Goal: Communication & Community: Answer question/provide support

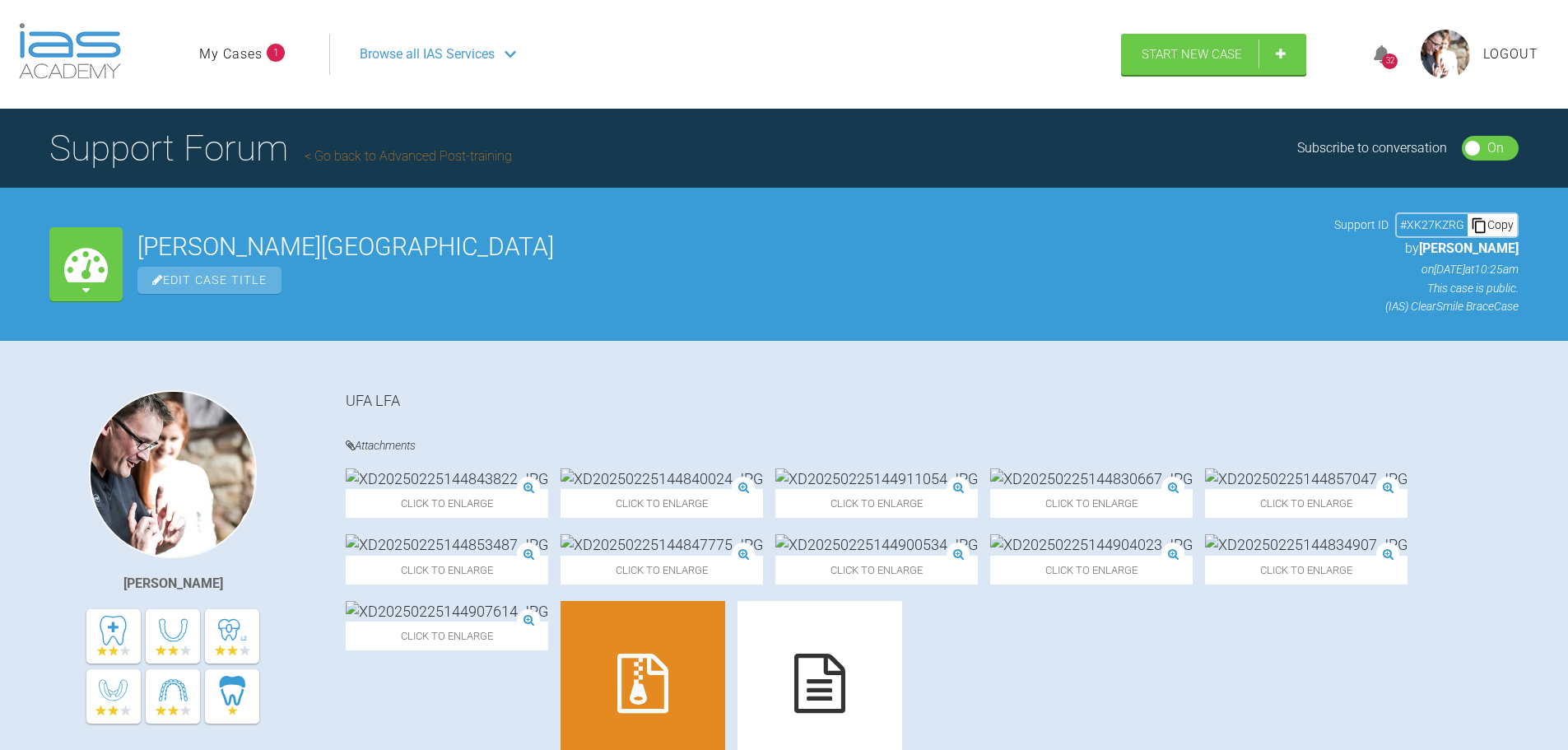
click at [246, 51] on link "My Cases" at bounding box center [230, 54] width 63 height 22
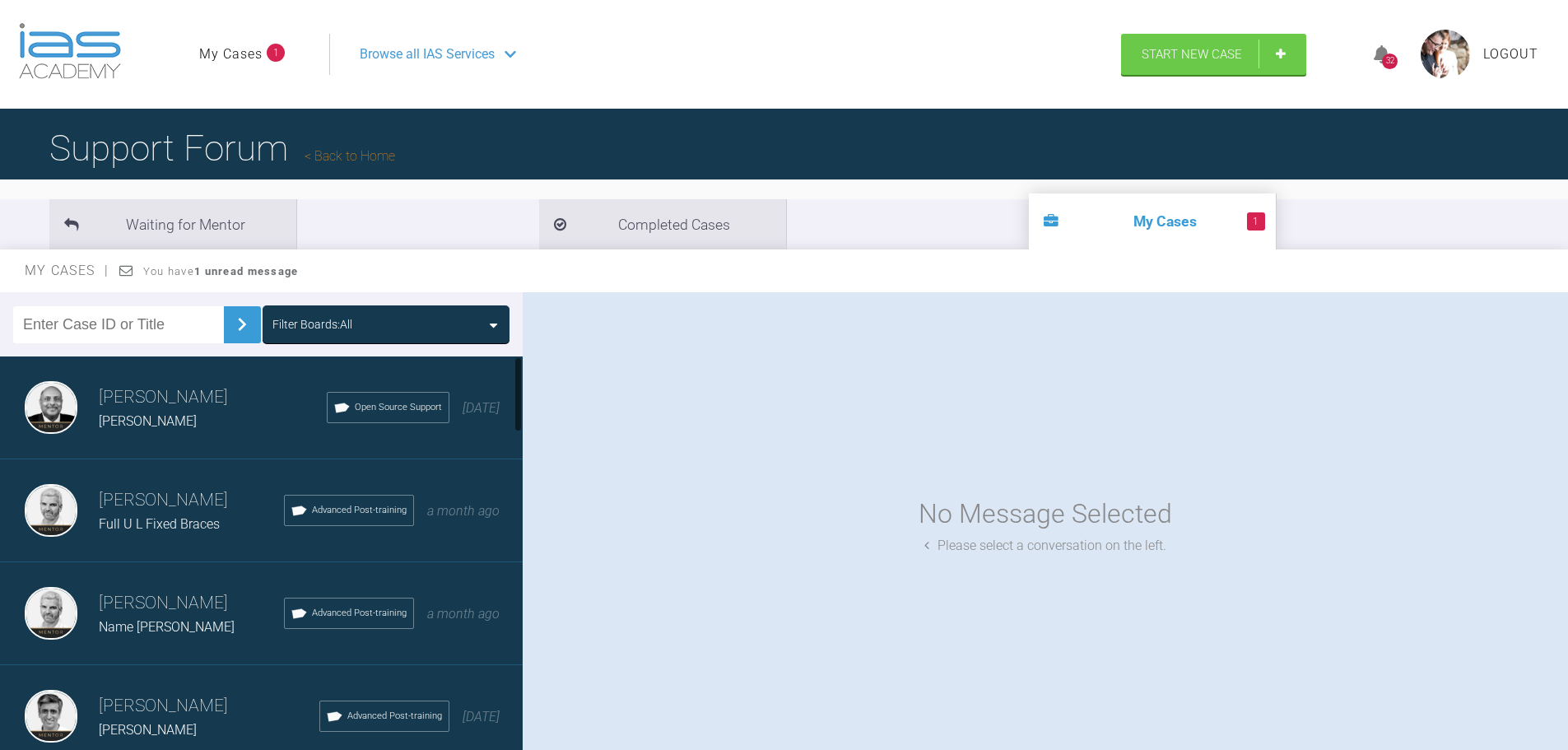
click at [93, 408] on div "[PERSON_NAME] [PERSON_NAME] Open Source Support [DATE]" at bounding box center [267, 407] width 535 height 103
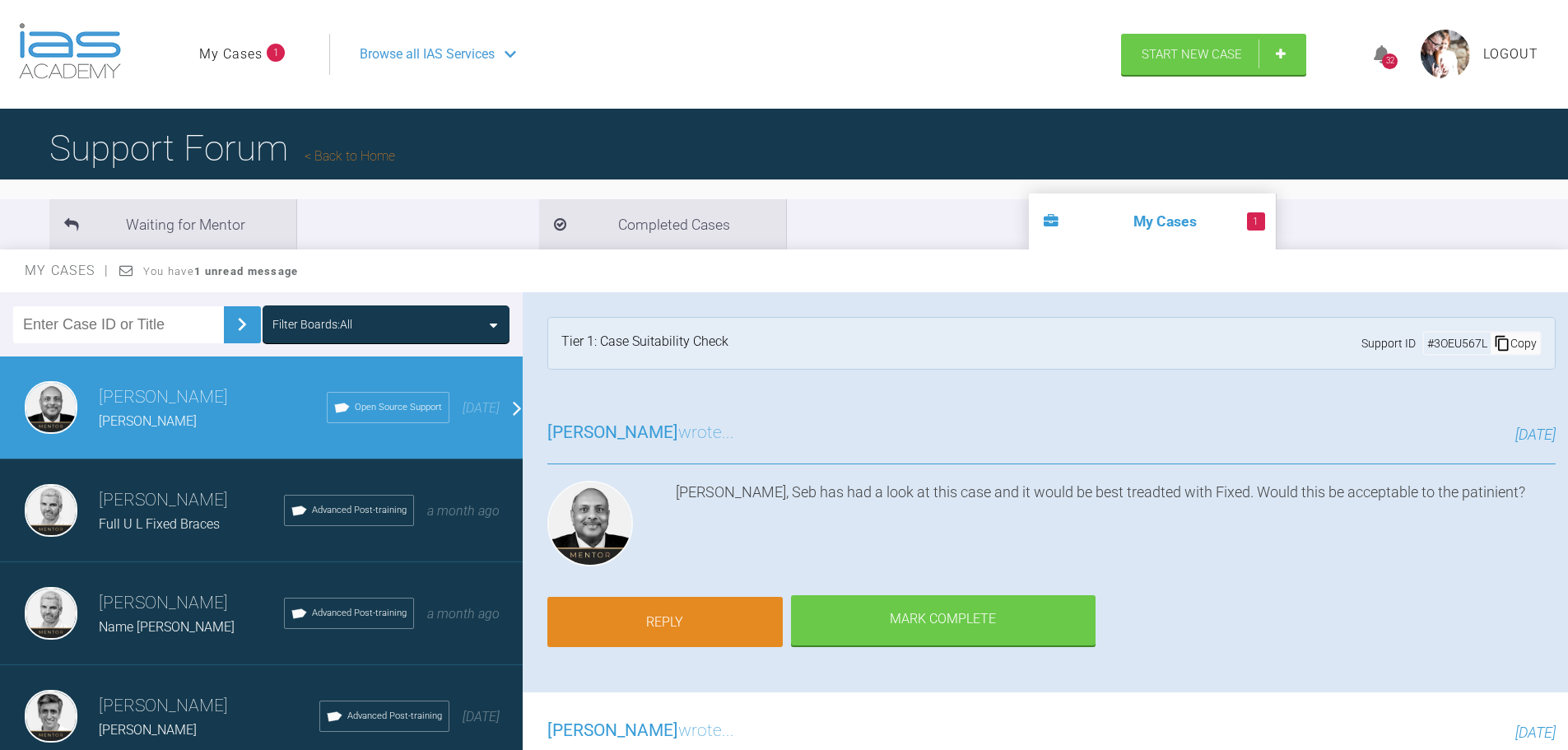
click at [659, 616] on link "Reply" at bounding box center [665, 622] width 235 height 51
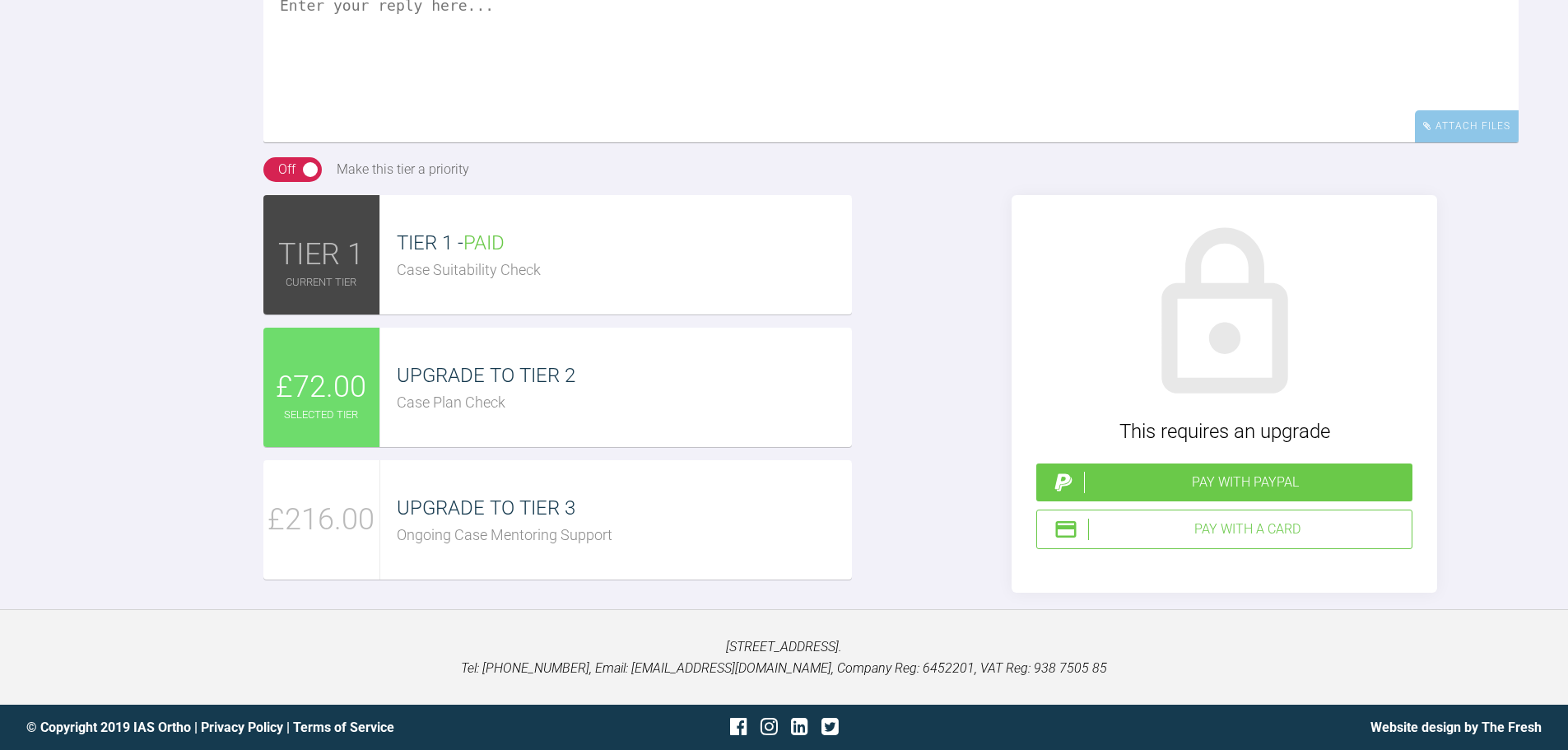
scroll to position [1785, 0]
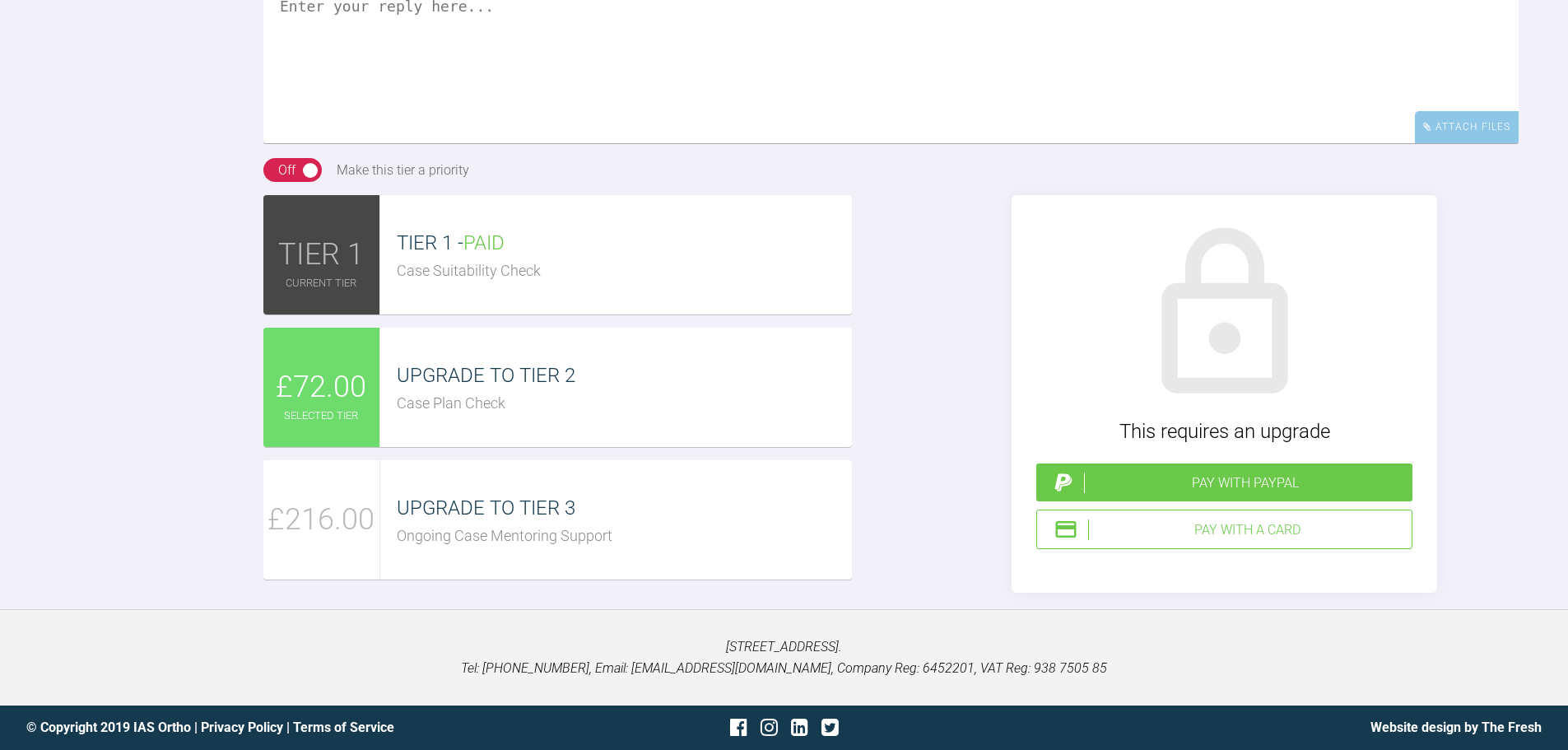
click at [417, 415] on div "Case Plan Check" at bounding box center [625, 404] width 455 height 24
click at [1252, 541] on div "Pay with a Card" at bounding box center [1247, 529] width 317 height 22
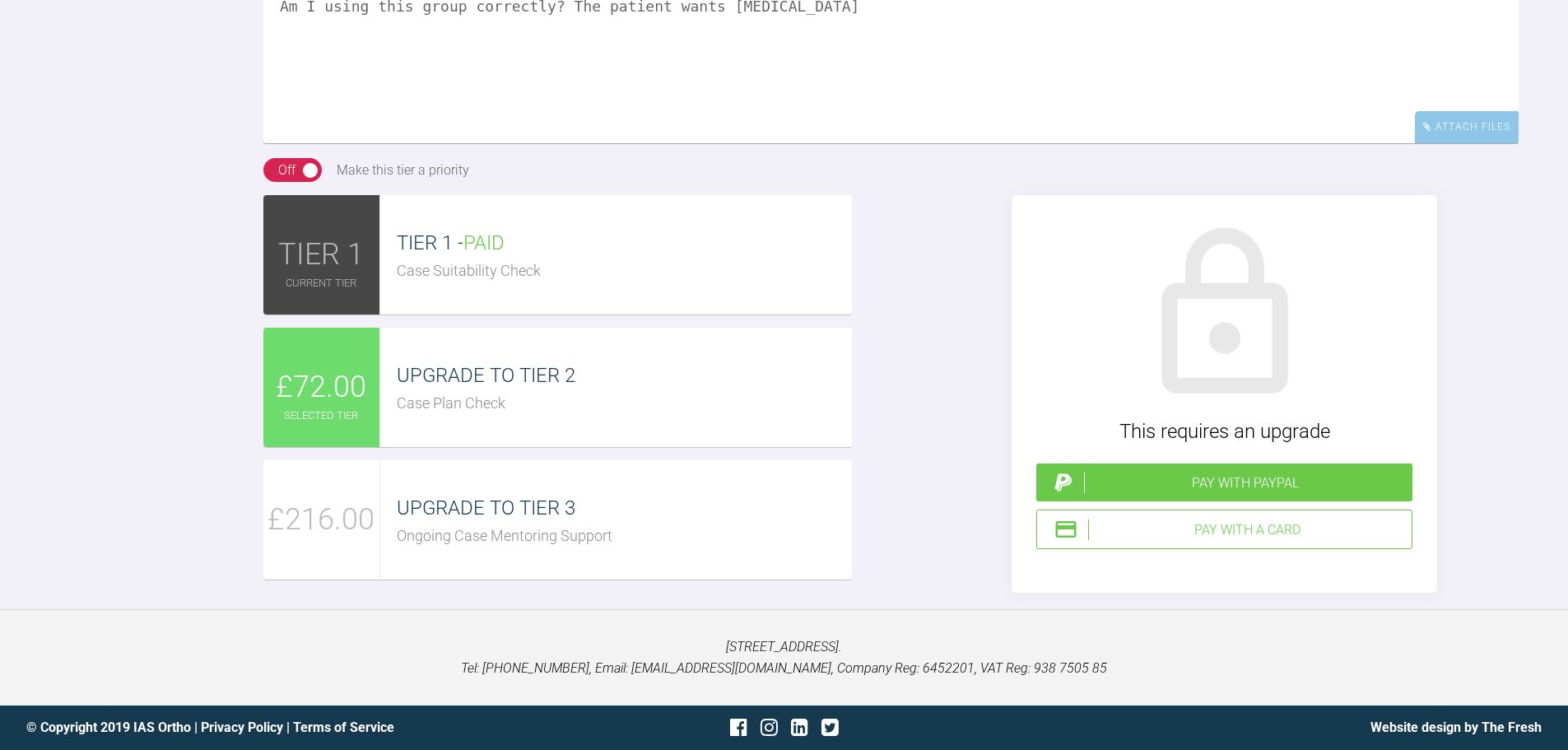
type textarea "Am I using this group correctly? The patient wants [MEDICAL_DATA]"
click at [1258, 541] on div "Pay with a Card" at bounding box center [1247, 529] width 317 height 22
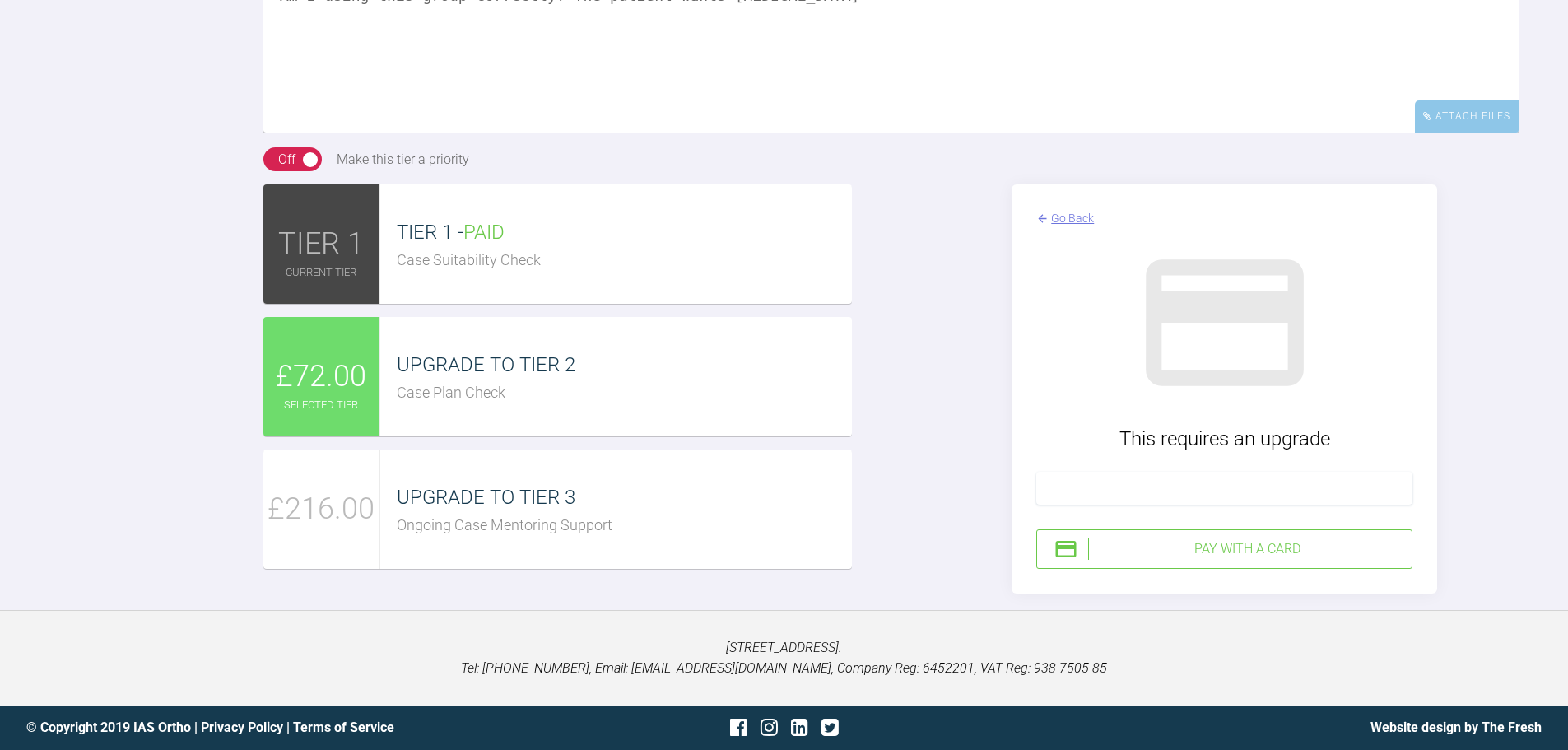
click at [1331, 504] on div at bounding box center [1224, 488] width 376 height 33
click at [1523, 521] on div "Reply To [PERSON_NAME] Am I using this group correctly? The patient wants [MEDI…" at bounding box center [784, 240] width 1568 height 706
click at [1470, 529] on div "Go Back This requires an upgrade Pay with a Card" at bounding box center [1225, 388] width 588 height 408
click at [1244, 542] on div "Pay with a Card" at bounding box center [1247, 548] width 317 height 22
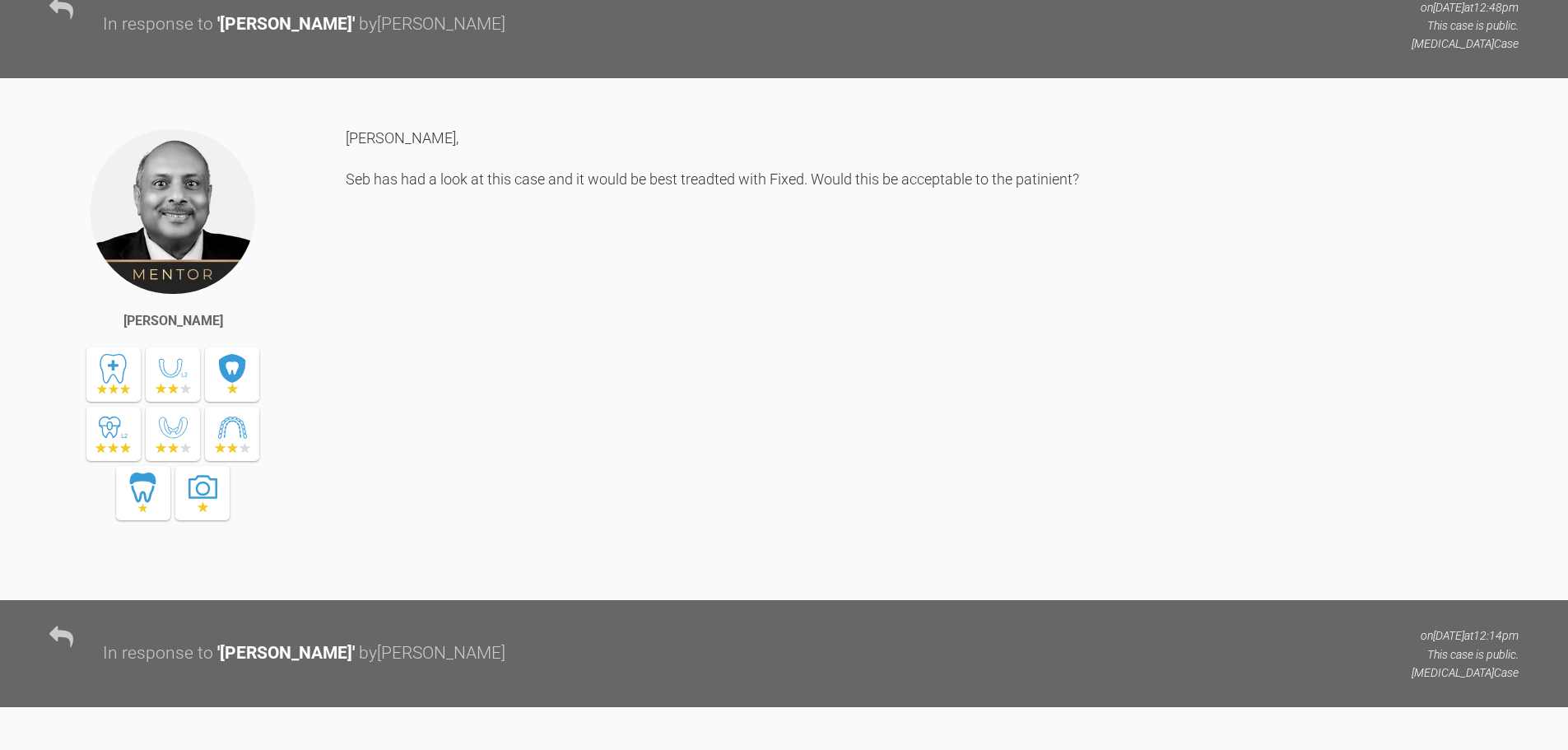
scroll to position [478, 0]
